Goal: Transaction & Acquisition: Purchase product/service

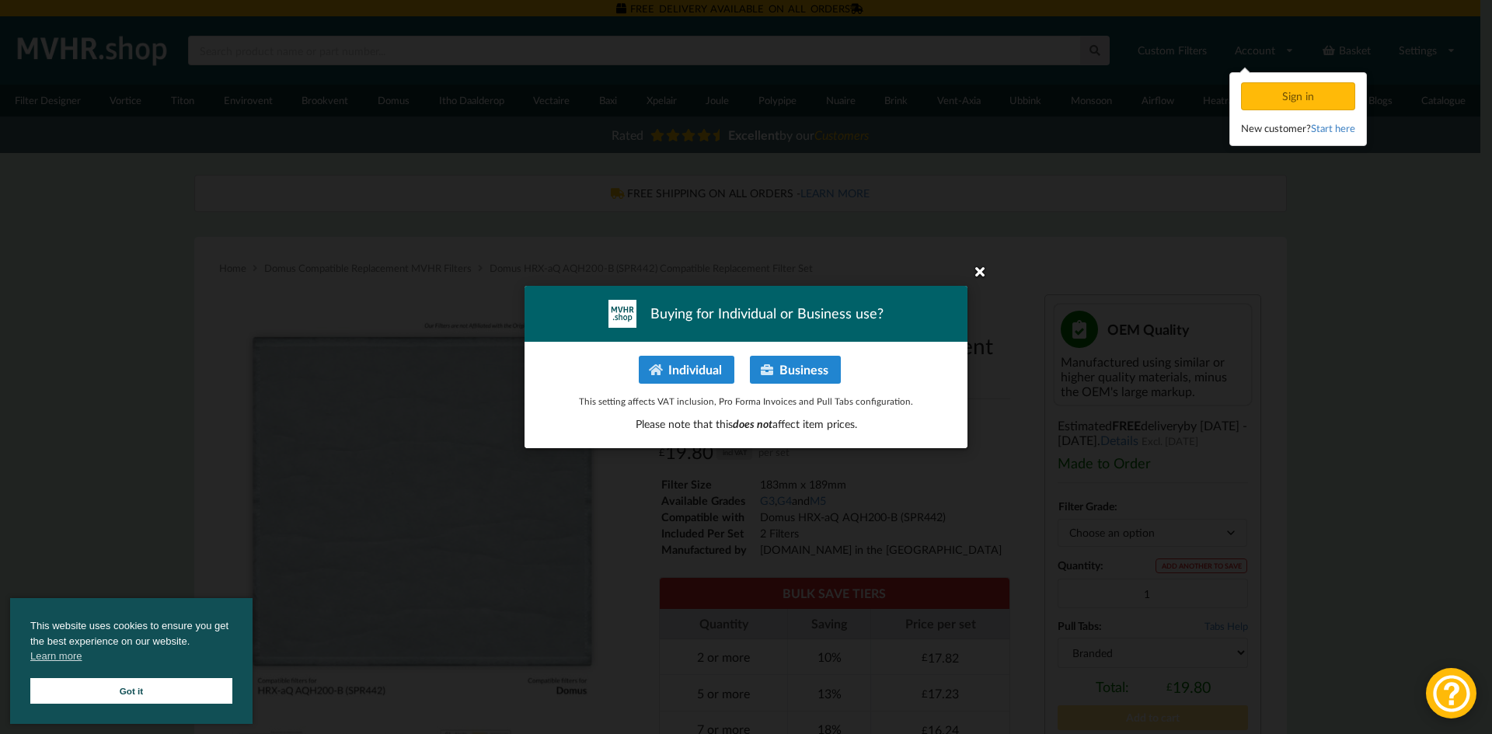
click at [981, 267] on icon at bounding box center [979, 271] width 25 height 25
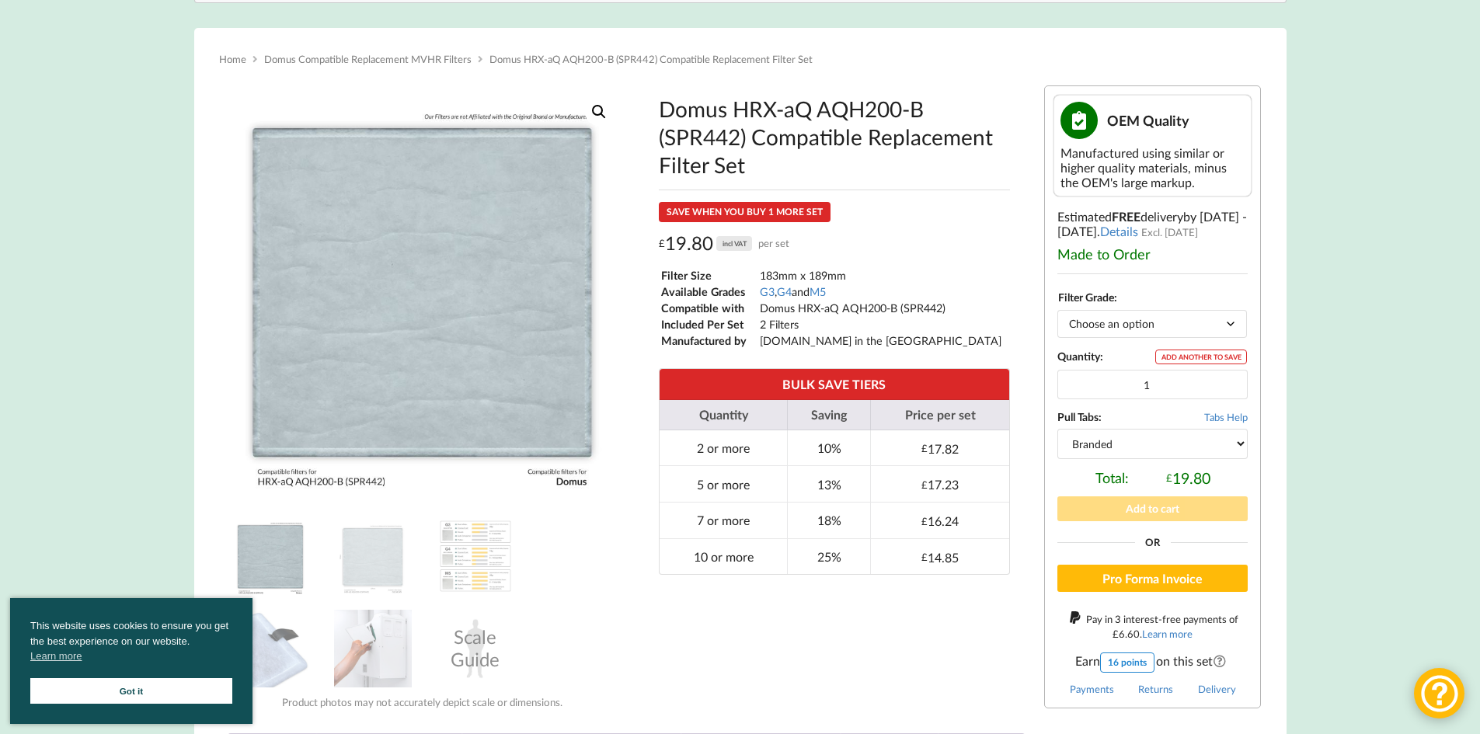
scroll to position [78, 0]
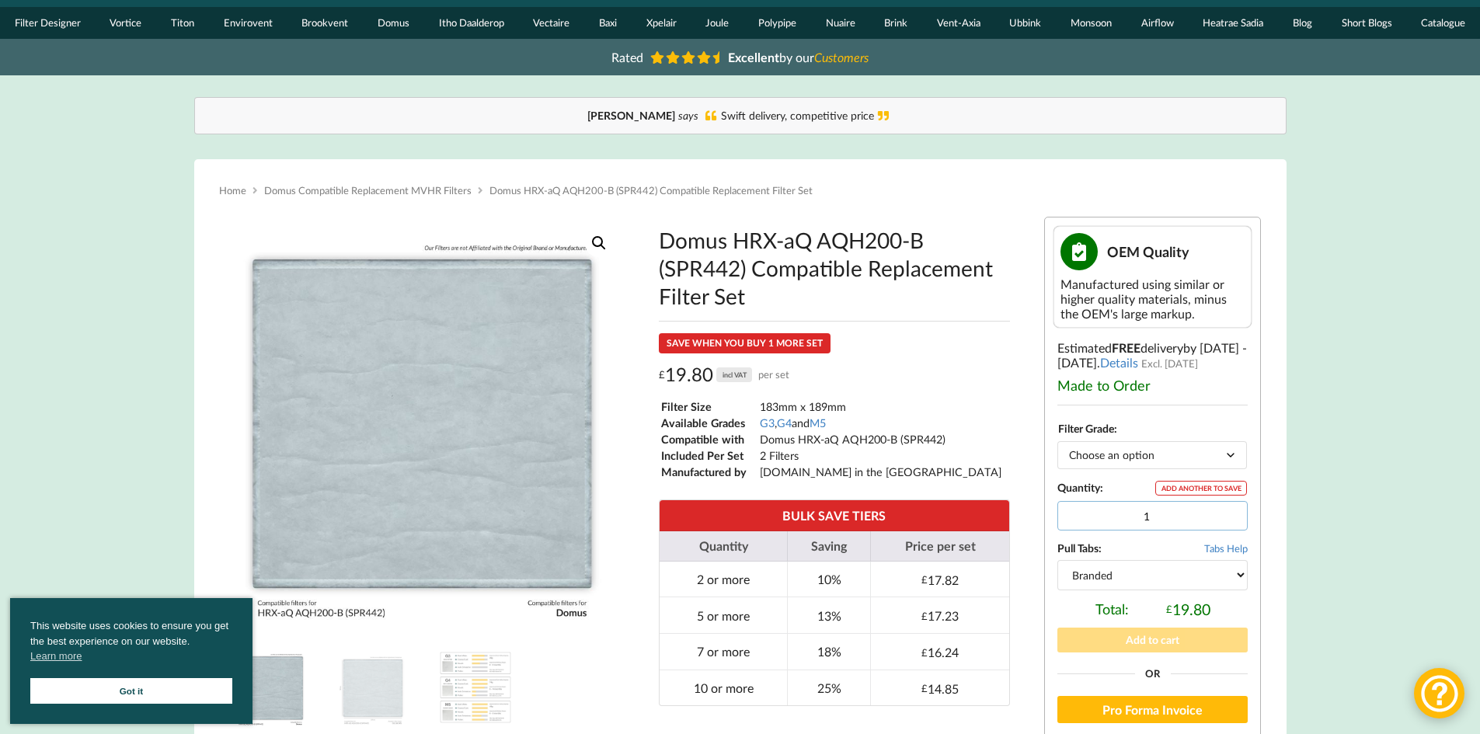
click at [1229, 507] on input "1" at bounding box center [1153, 516] width 190 height 30
click at [1230, 509] on input "1" at bounding box center [1153, 516] width 190 height 30
click at [1230, 509] on input "2" at bounding box center [1153, 516] width 190 height 30
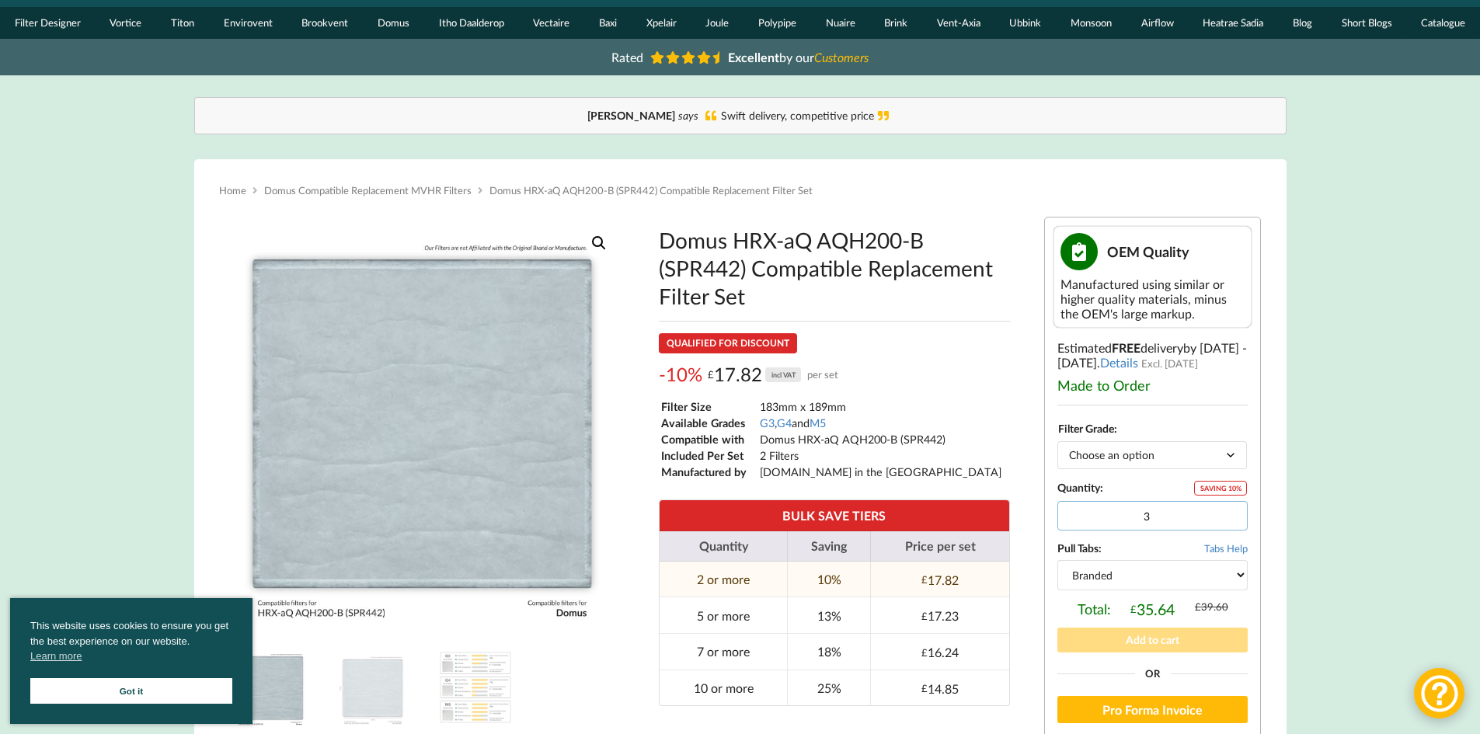
click at [1230, 509] on input "3" at bounding box center [1153, 516] width 190 height 30
type input "4"
click at [1230, 509] on input "4" at bounding box center [1153, 516] width 190 height 30
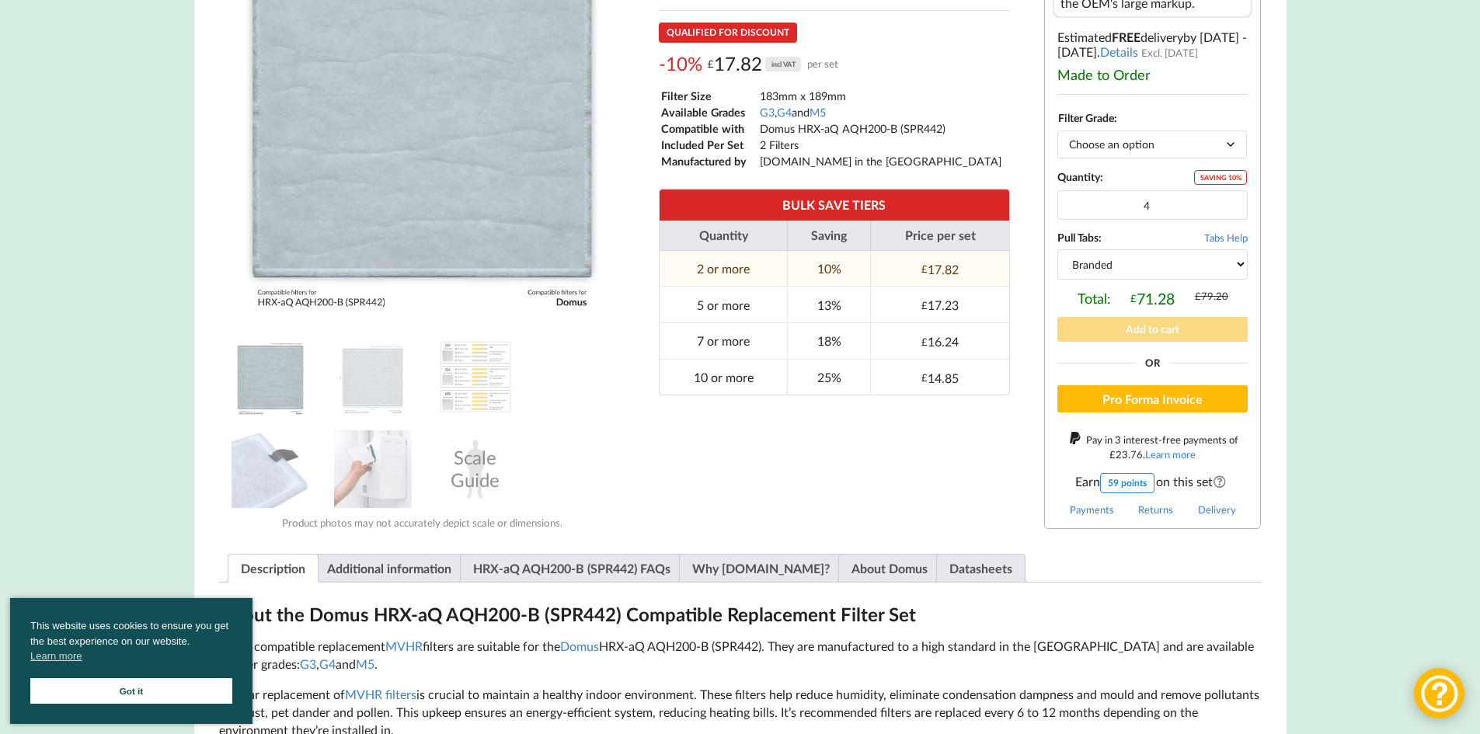
click at [1129, 336] on button "Add to cart" at bounding box center [1153, 329] width 190 height 24
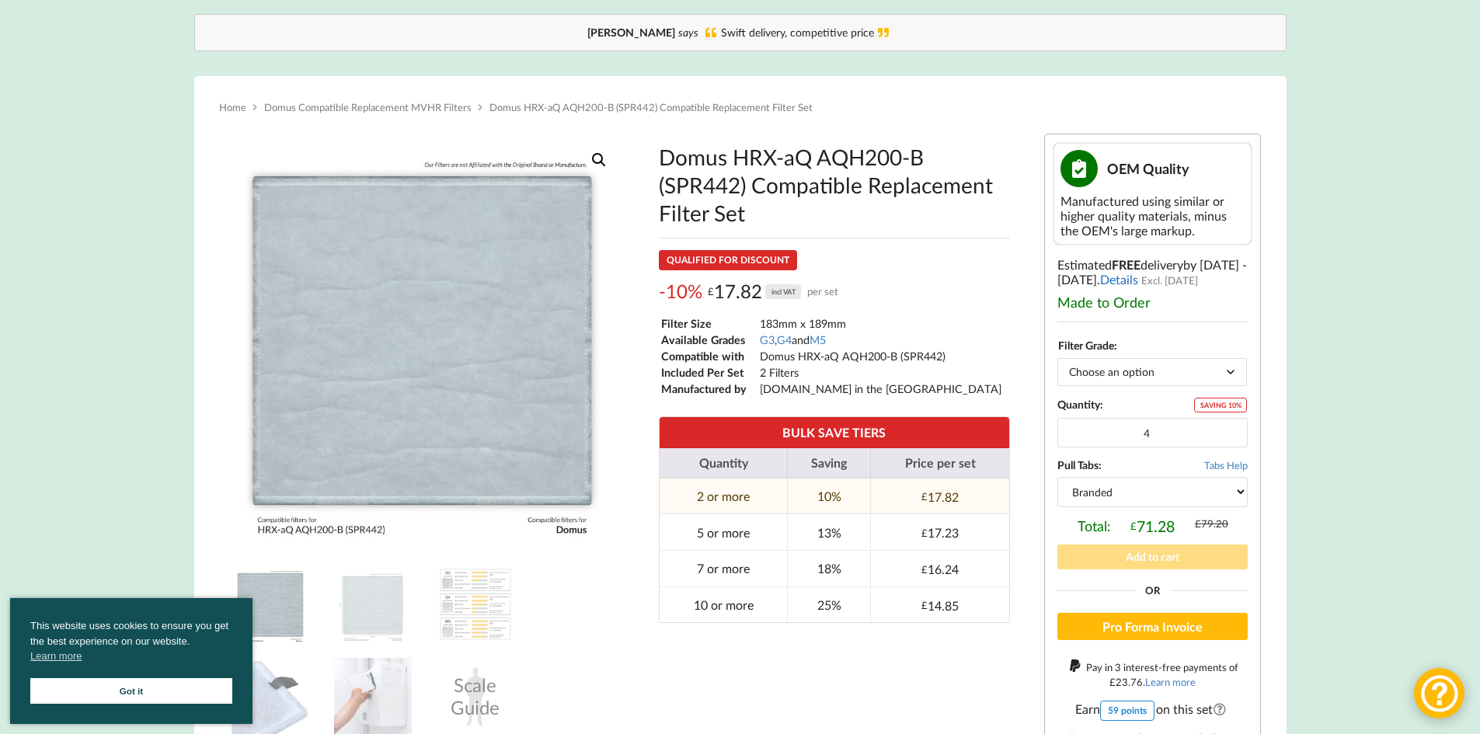
scroll to position [155, 0]
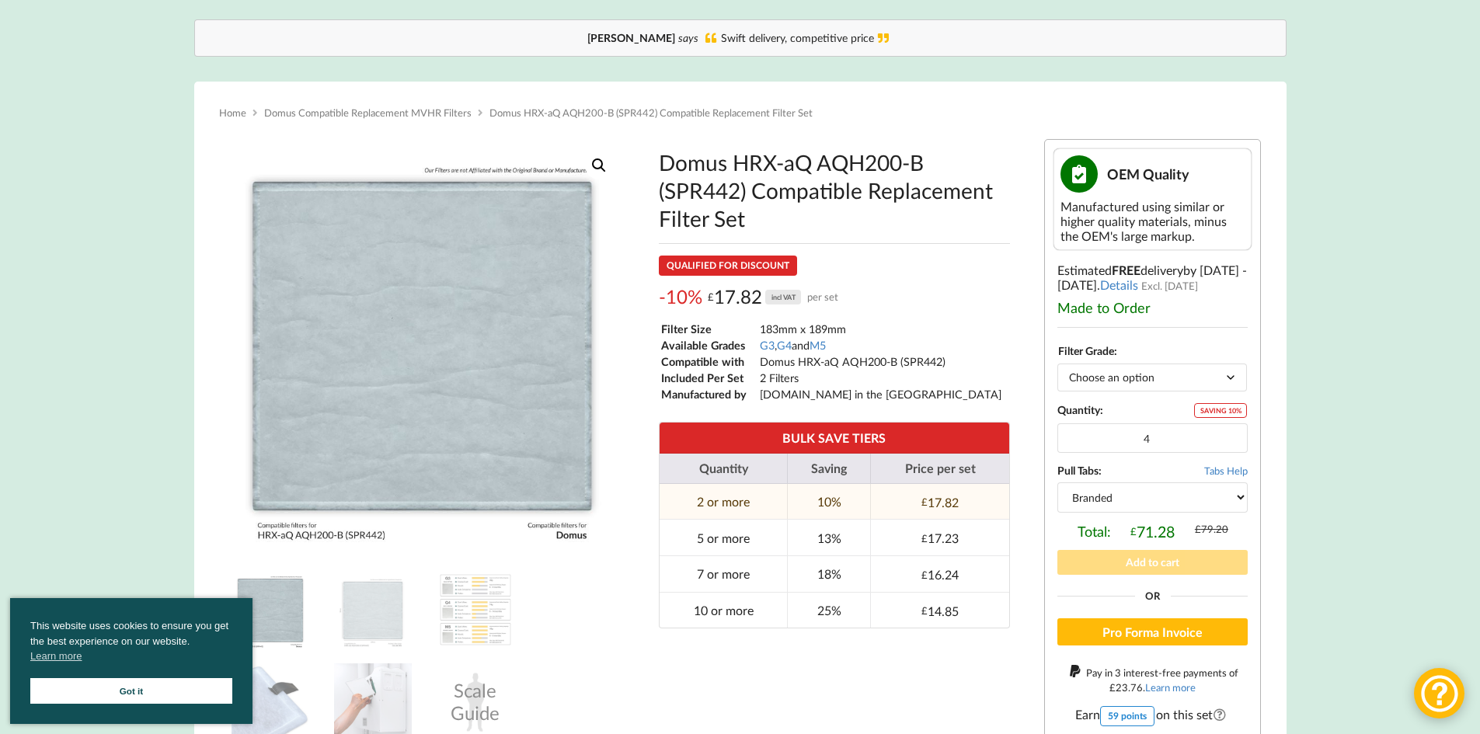
click at [1215, 378] on select "Choose an option G3 G4 M5" at bounding box center [1153, 377] width 190 height 27
click at [1058, 364] on select "Choose an option G3 G4 M5" at bounding box center [1153, 377] width 190 height 27
select select "G3"
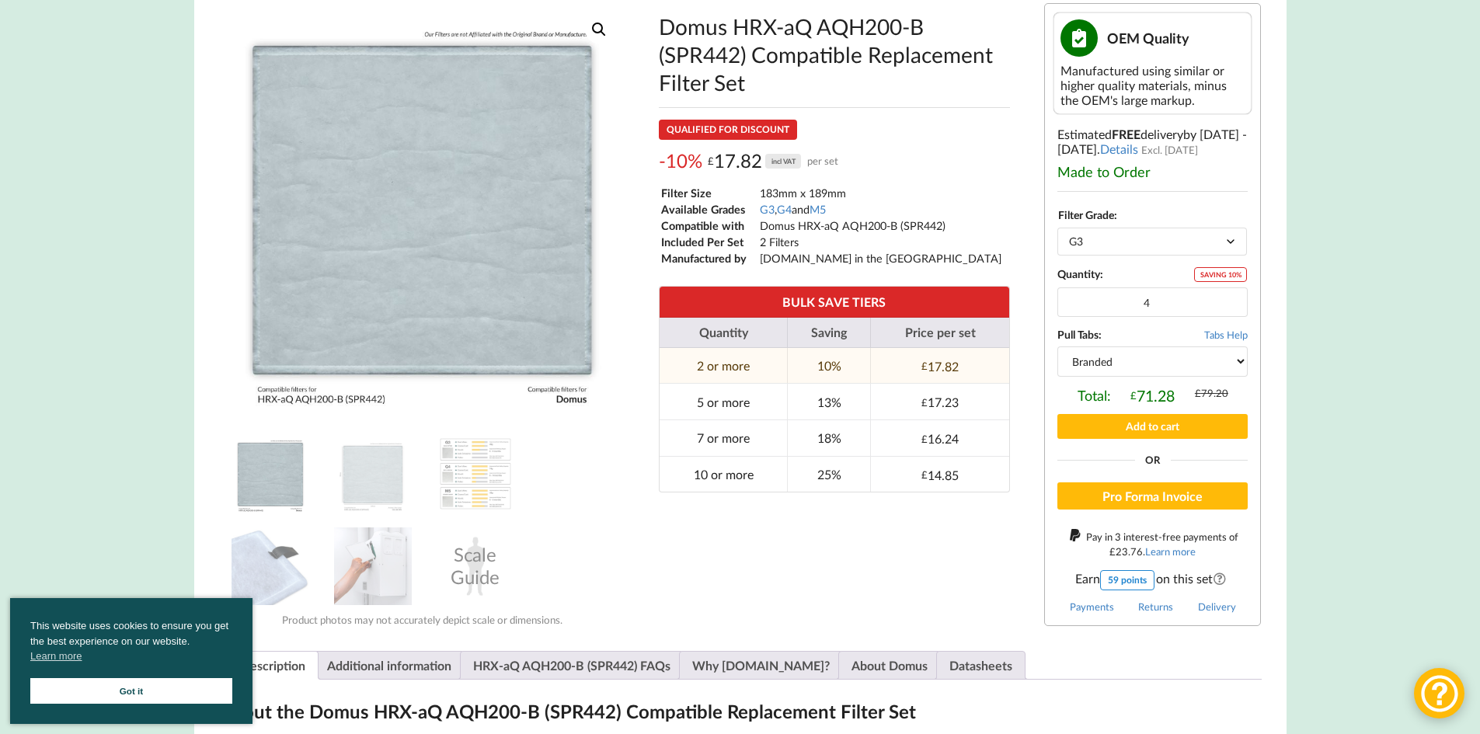
scroll to position [311, 0]
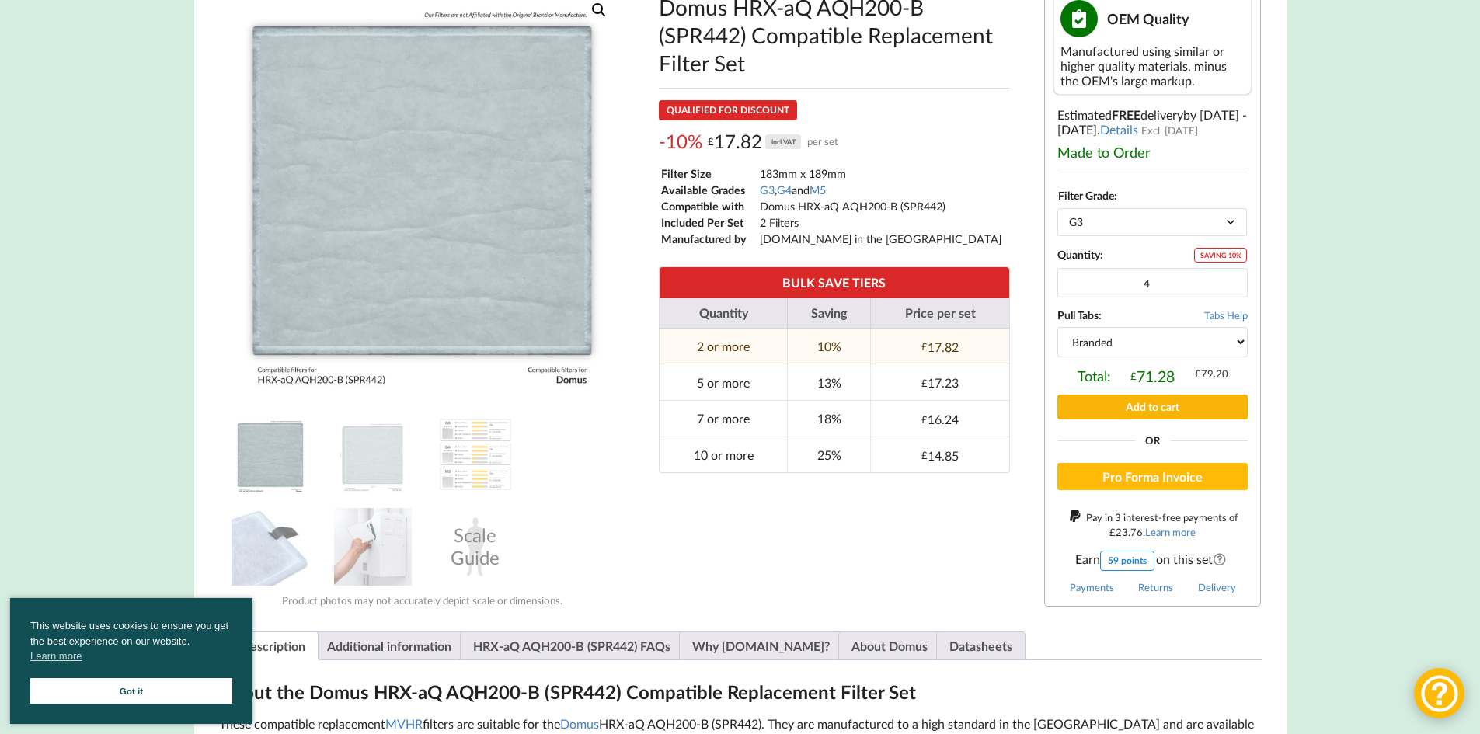
click at [1140, 407] on button "Add to cart" at bounding box center [1153, 407] width 190 height 24
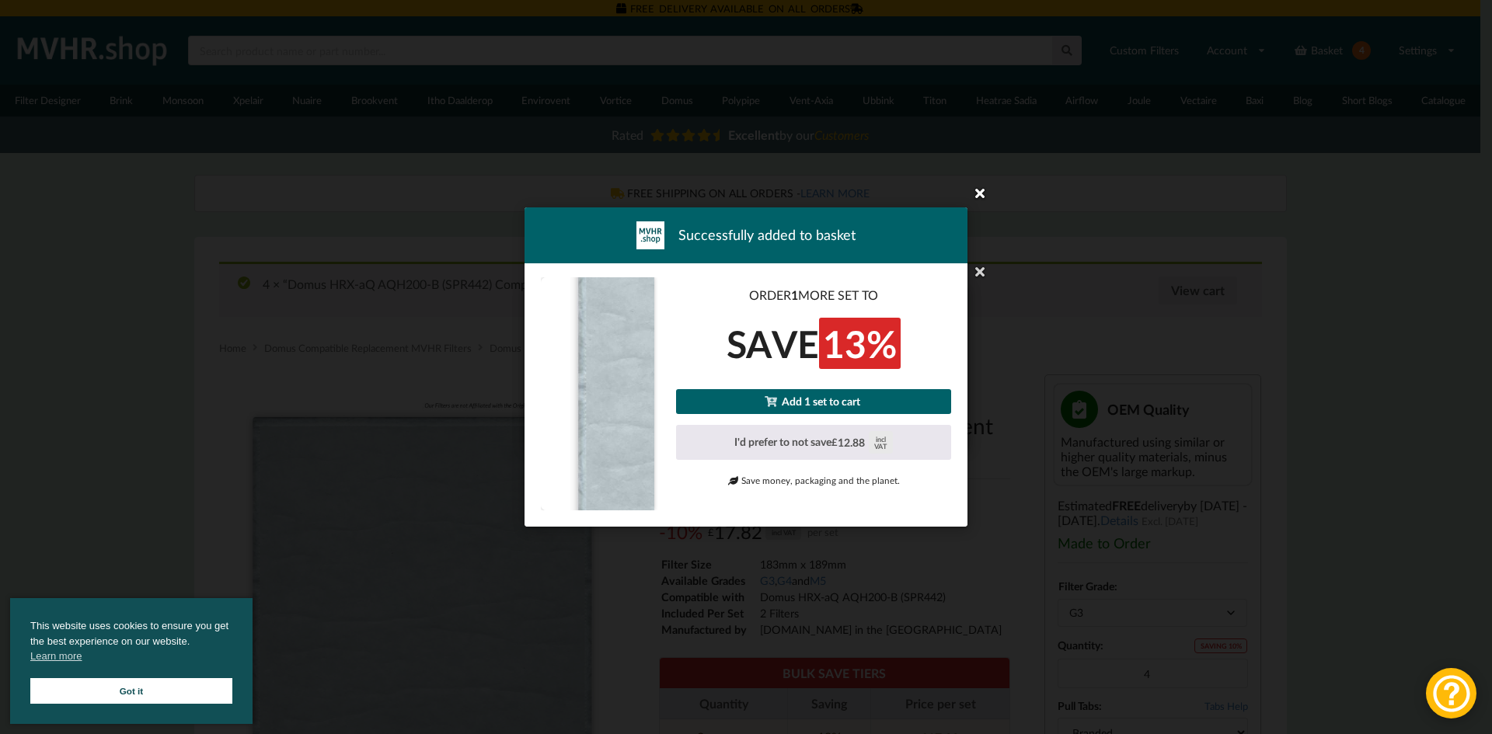
click at [981, 190] on icon at bounding box center [979, 192] width 25 height 25
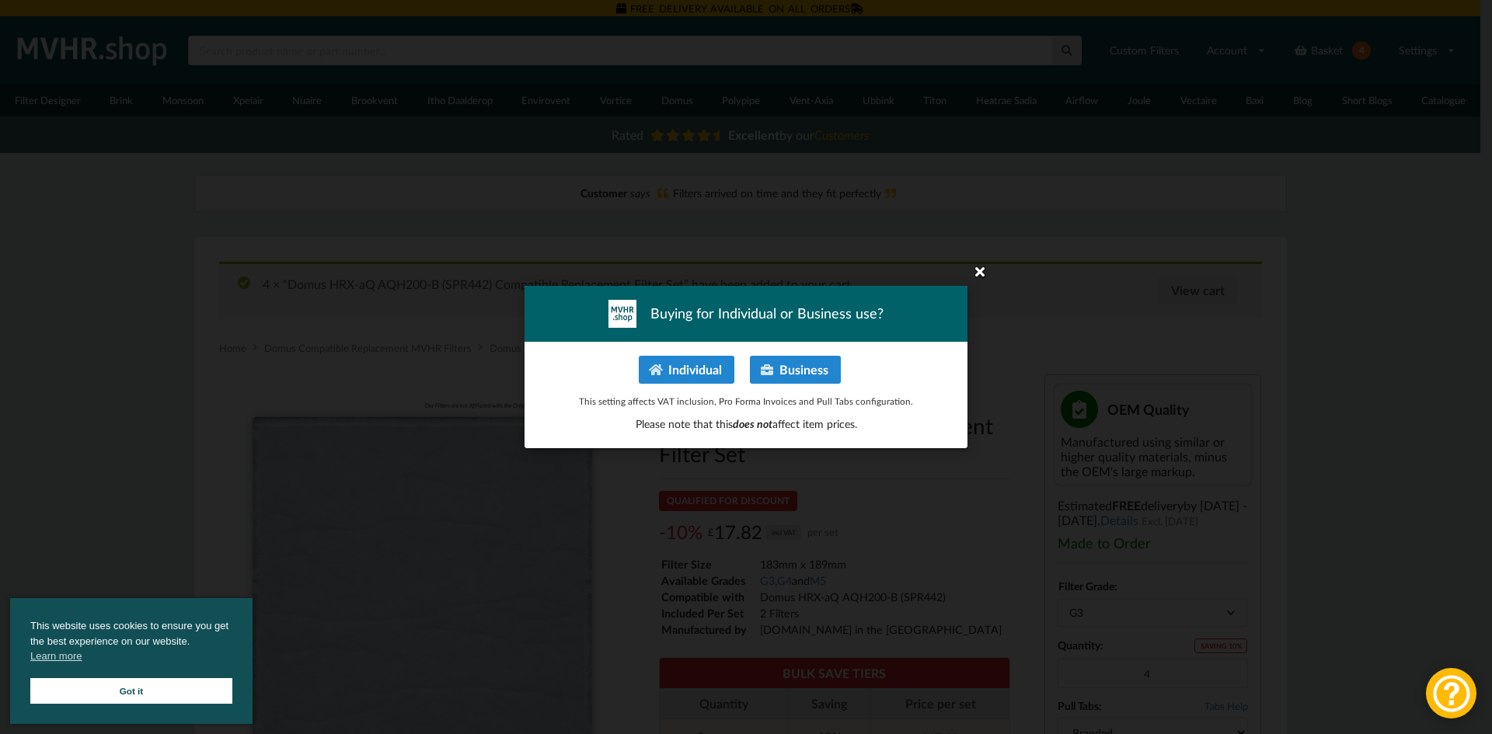
click at [971, 270] on icon at bounding box center [979, 271] width 25 height 25
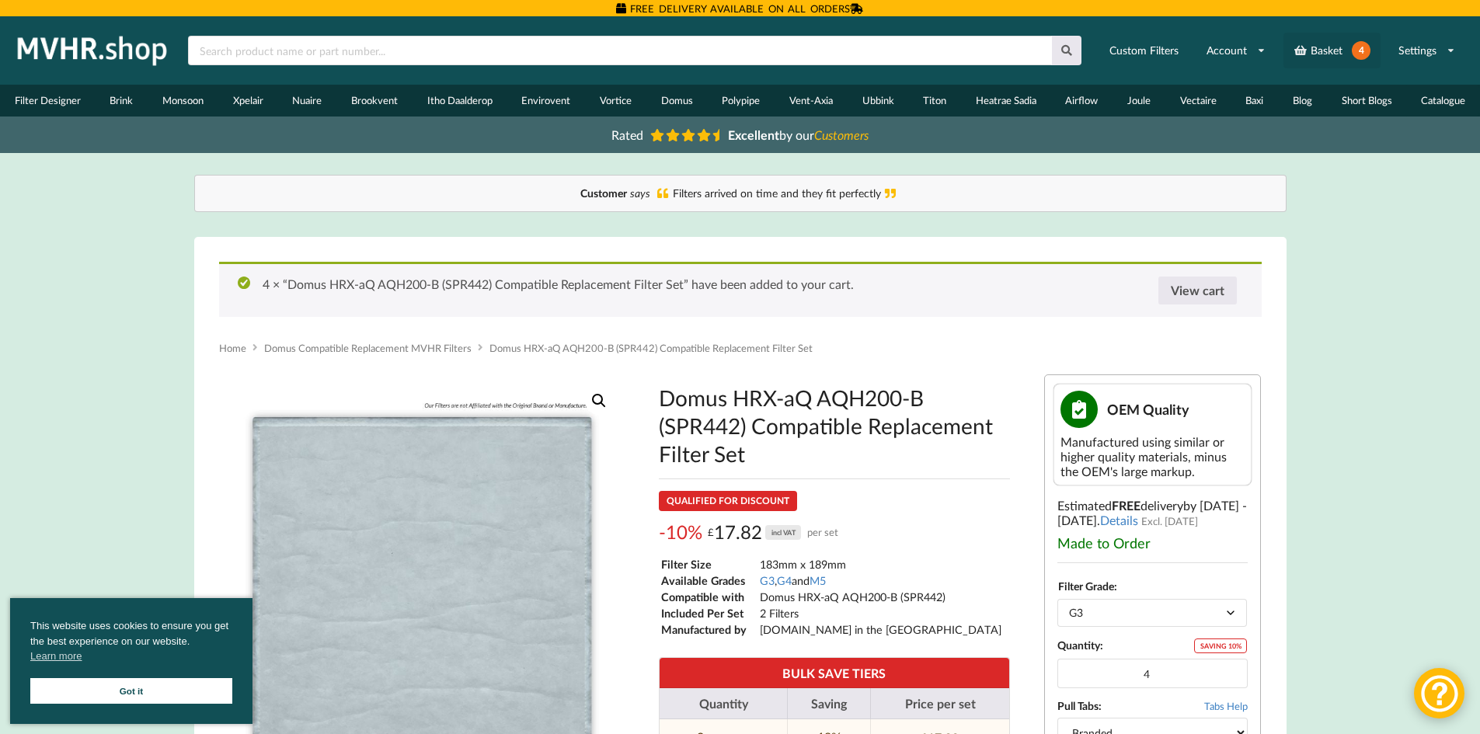
click at [1320, 47] on link "Basket 4" at bounding box center [1332, 51] width 97 height 36
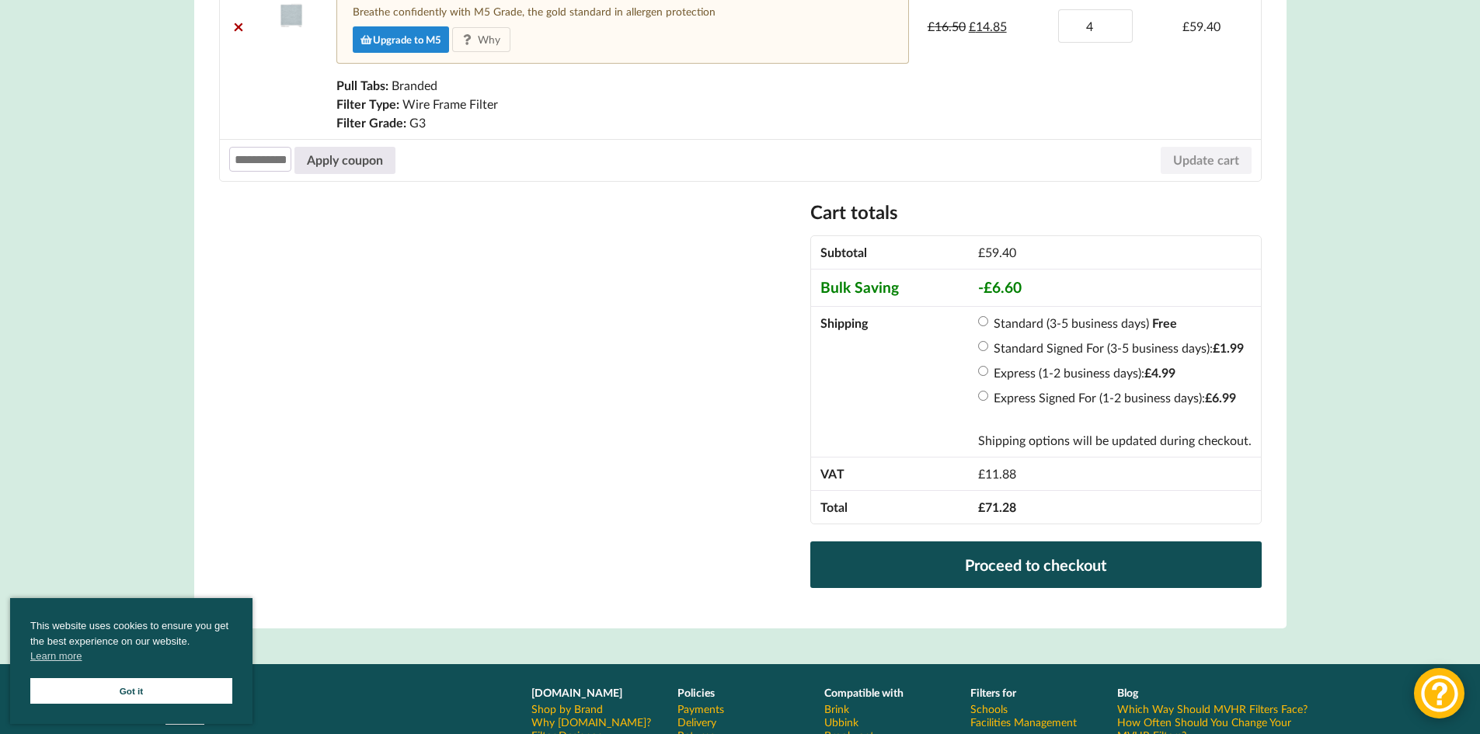
scroll to position [466, 0]
